Goal: Information Seeking & Learning: Stay updated

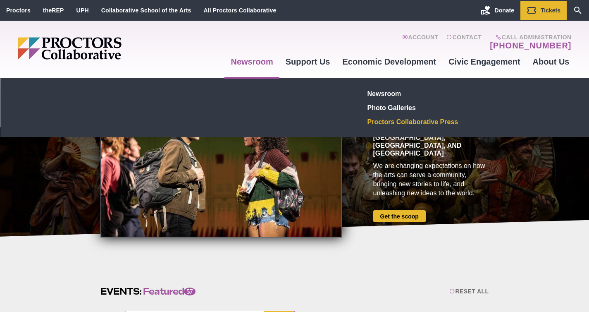
click at [397, 119] on link "Proctors Collaborative Press" at bounding box center [424, 122] width 121 height 14
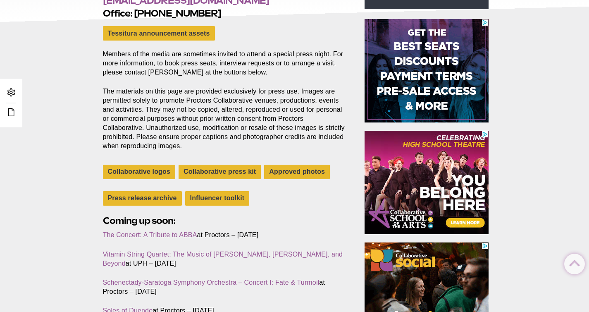
scroll to position [198, 0]
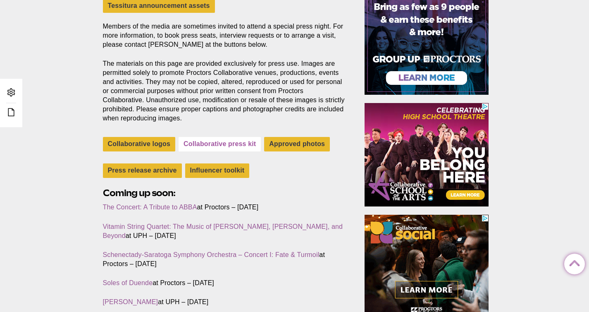
click at [208, 144] on link "Collaborative press kit" at bounding box center [220, 144] width 82 height 14
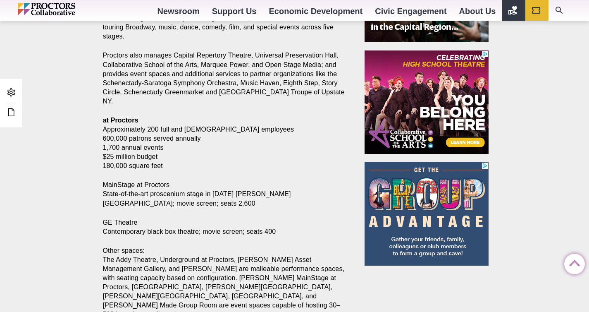
scroll to position [376, 0]
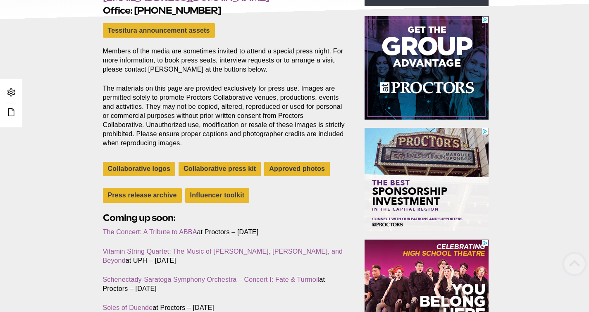
scroll to position [176, 0]
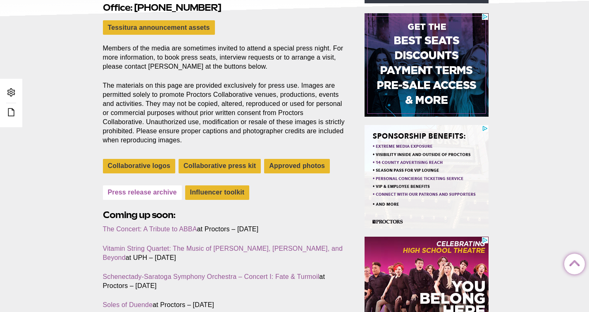
click at [143, 193] on link "Press release archive" at bounding box center [142, 192] width 79 height 14
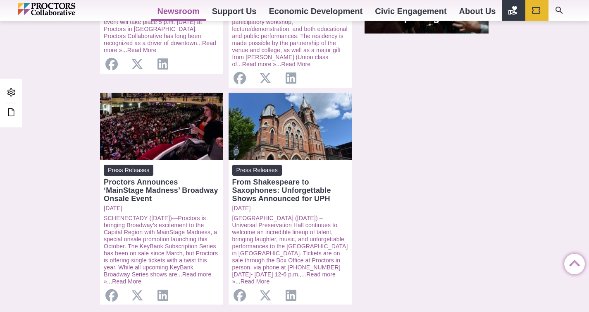
scroll to position [836, 0]
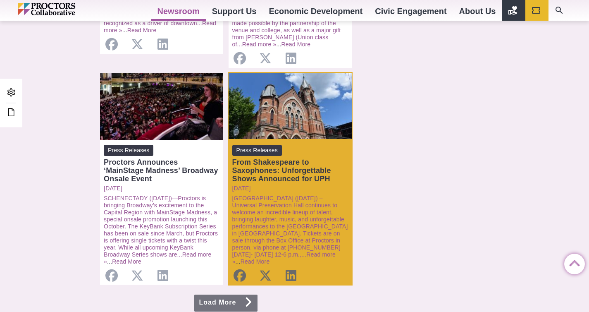
click at [280, 158] on div "From Shakespeare to Saxophones: Unforgettable Shows Announced for UPH" at bounding box center [290, 170] width 116 height 25
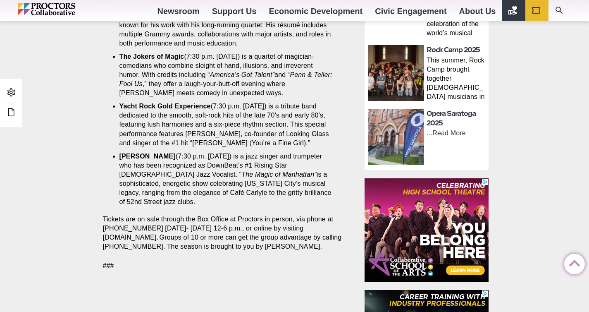
scroll to position [629, 0]
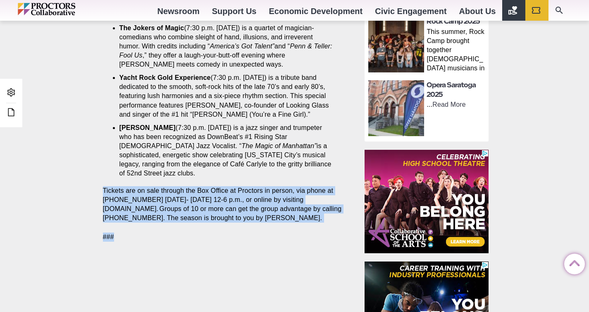
drag, startPoint x: 119, startPoint y: 228, endPoint x: 102, endPoint y: 178, distance: 52.6
copy section "Tickets are on sale through the Box Office at Proctors in person, via phone at …"
